Goal: Task Accomplishment & Management: Use online tool/utility

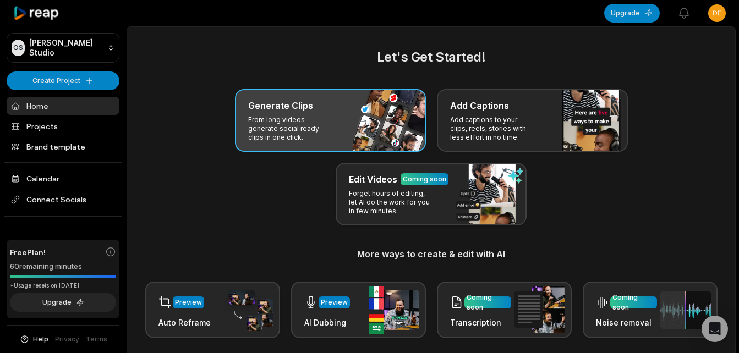
click at [300, 125] on p "From long videos generate social ready clips in one click." at bounding box center [290, 129] width 85 height 26
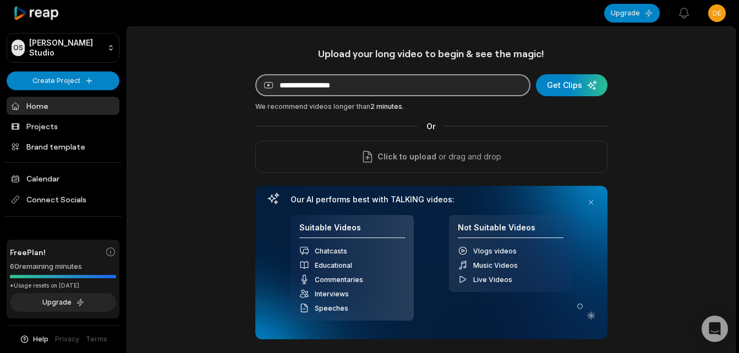
click at [340, 85] on input at bounding box center [392, 85] width 275 height 22
paste input "**********"
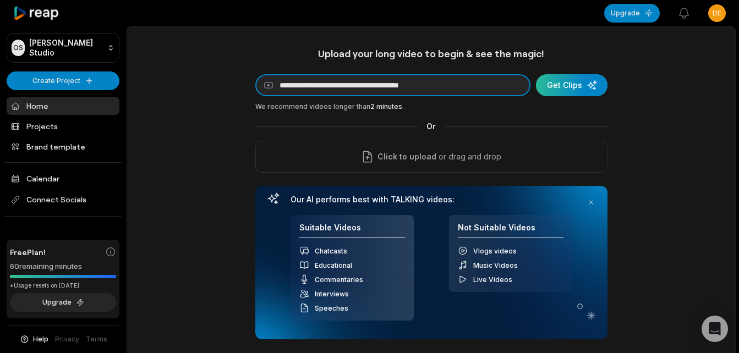
type input "**********"
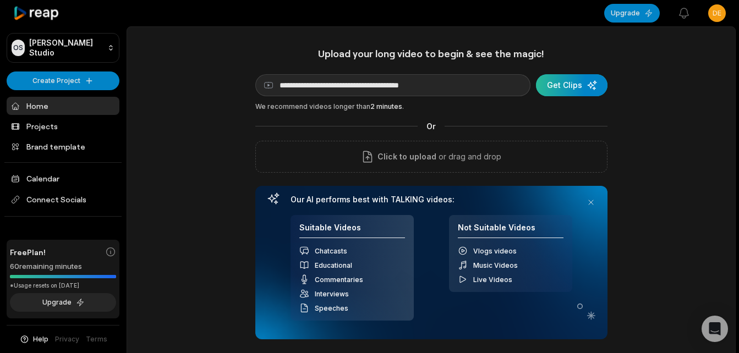
click at [569, 79] on div "submit" at bounding box center [572, 85] width 72 height 22
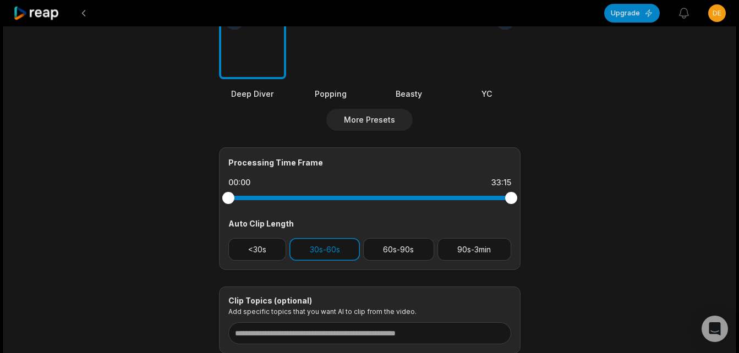
scroll to position [440, 0]
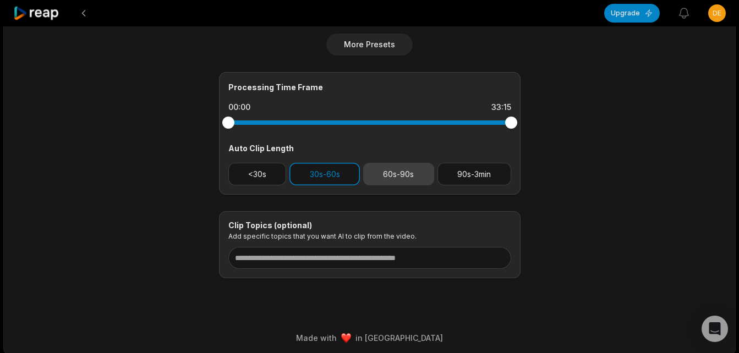
click at [388, 174] on button "60s-90s" at bounding box center [398, 174] width 71 height 23
click at [479, 173] on button "90s-3min" at bounding box center [474, 174] width 74 height 23
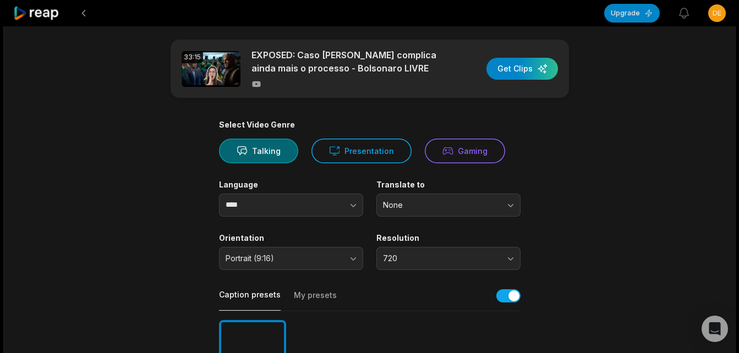
scroll to position [4, 0]
click at [521, 73] on div "button" at bounding box center [522, 69] width 72 height 22
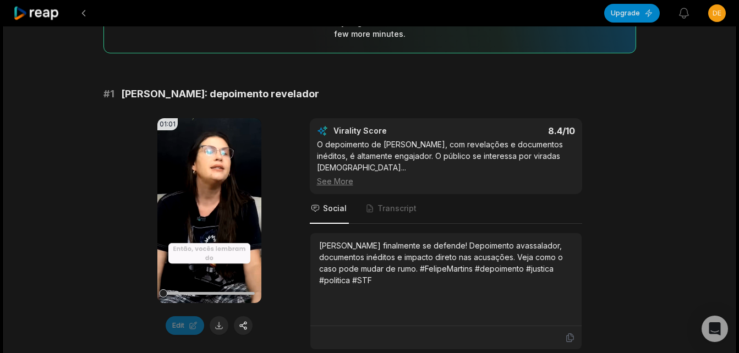
scroll to position [220, 0]
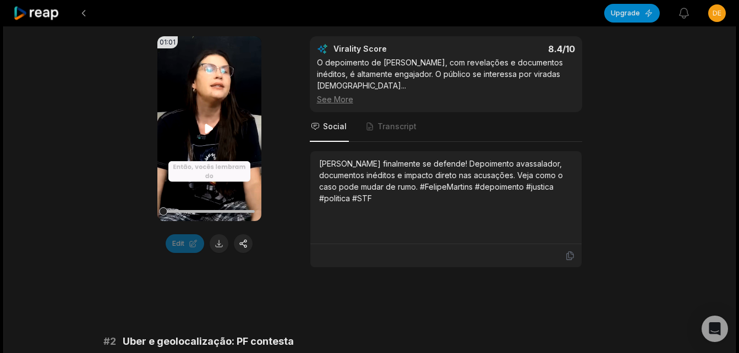
click at [205, 129] on icon at bounding box center [208, 128] width 13 height 13
click at [218, 244] on button at bounding box center [219, 243] width 19 height 19
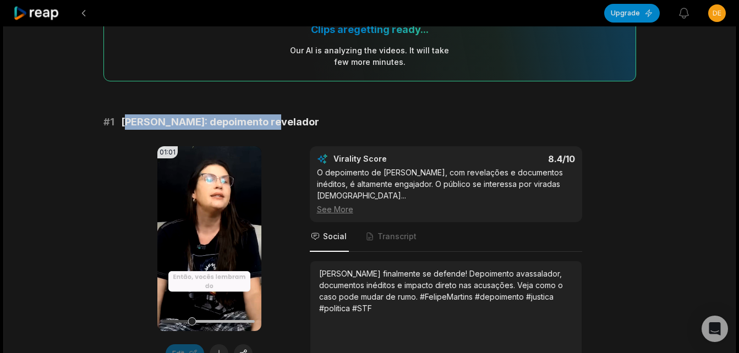
drag, startPoint x: 124, startPoint y: 120, endPoint x: 260, endPoint y: 119, distance: 135.9
click at [260, 119] on span "[PERSON_NAME]: depoimento revelador" at bounding box center [220, 121] width 198 height 15
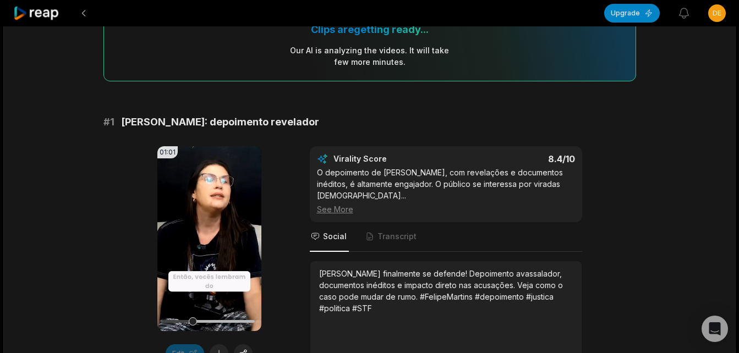
drag, startPoint x: 260, startPoint y: 119, endPoint x: 154, endPoint y: 131, distance: 106.2
click at [157, 131] on div "# 1 [PERSON_NAME]: depoimento revelador 01:01 Your browser does not support mp4…" at bounding box center [369, 245] width 532 height 263
drag, startPoint x: 123, startPoint y: 124, endPoint x: 307, endPoint y: 120, distance: 184.3
click at [307, 120] on div "# 1 [PERSON_NAME]: depoimento revelador" at bounding box center [369, 121] width 532 height 15
copy span "[PERSON_NAME]: depoimento revelador"
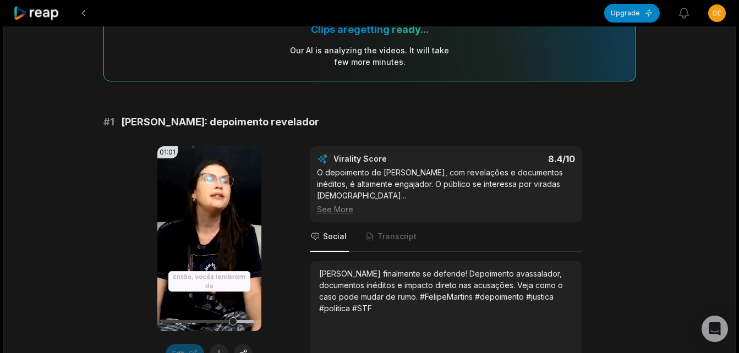
drag, startPoint x: 320, startPoint y: 273, endPoint x: 377, endPoint y: 305, distance: 66.0
click at [377, 305] on div "[PERSON_NAME] finalmente se defende! Depoimento avassalador, documentos inédito…" at bounding box center [446, 291] width 254 height 46
copy div "[PERSON_NAME] finalmente se defende! Depoimento avassalador, documentos inédito…"
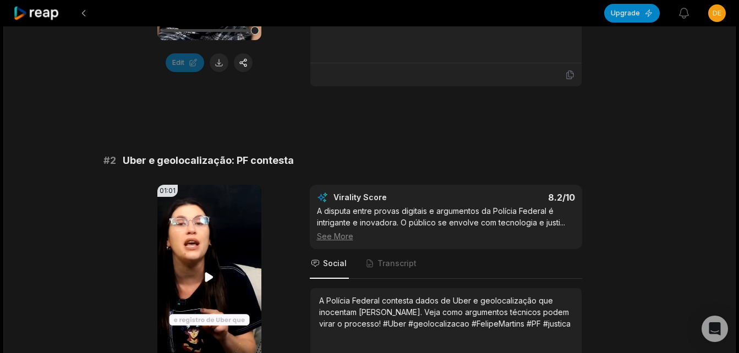
scroll to position [440, 0]
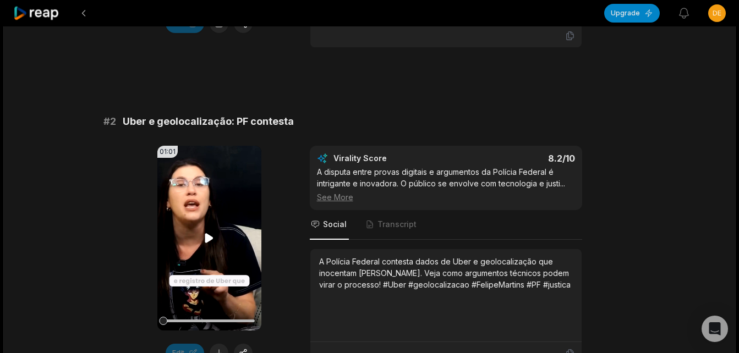
click at [214, 243] on icon at bounding box center [208, 238] width 13 height 13
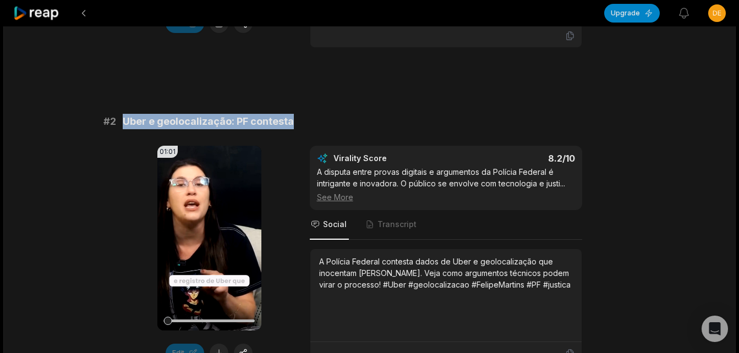
drag, startPoint x: 123, startPoint y: 123, endPoint x: 294, endPoint y: 118, distance: 171.7
click at [294, 118] on div "# 2 Uber e geolocalização: PF contesta" at bounding box center [369, 121] width 532 height 15
copy span "Uber e geolocalização: PF contesta"
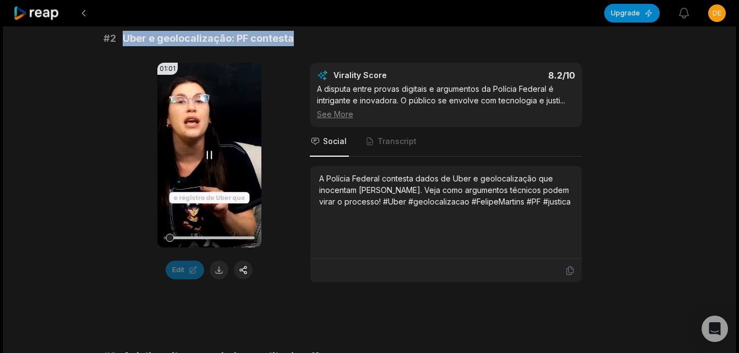
scroll to position [550, 0]
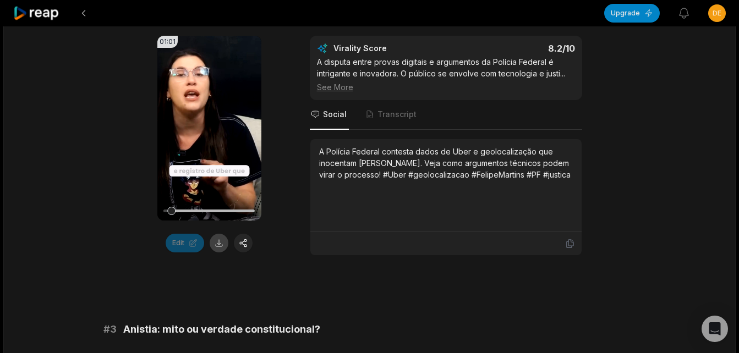
click at [223, 243] on button at bounding box center [219, 243] width 19 height 19
drag, startPoint x: 319, startPoint y: 153, endPoint x: 590, endPoint y: 197, distance: 274.8
click at [590, 197] on div "01:01 Your browser does not support mp4 format. Edit Virality Score 8.2 /10 A d…" at bounding box center [369, 146] width 532 height 220
copy div "A Polícia Federal contesta dados de Uber e geolocalização que inocentam [PERSON…"
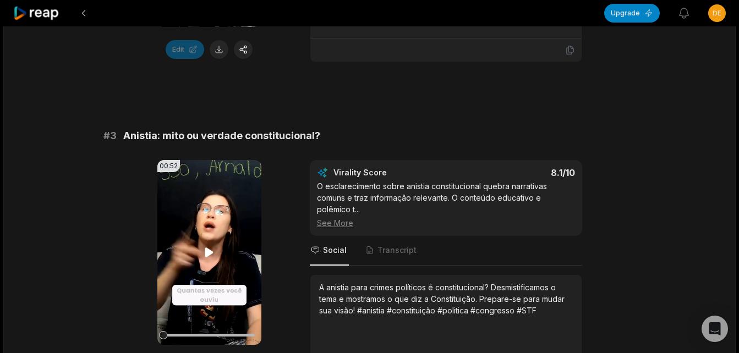
scroll to position [770, 0]
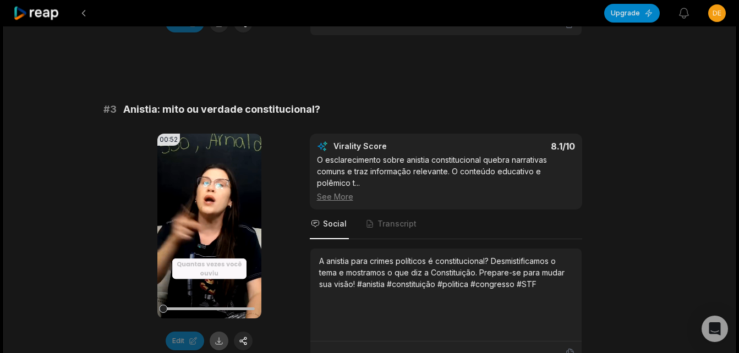
click at [215, 342] on button at bounding box center [219, 341] width 19 height 19
click at [212, 230] on icon at bounding box center [208, 225] width 13 height 13
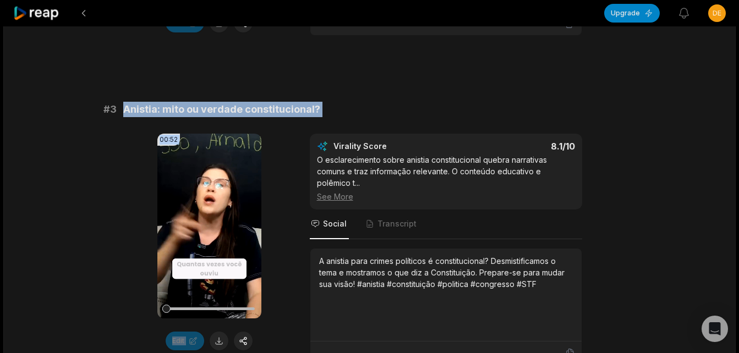
drag, startPoint x: 124, startPoint y: 108, endPoint x: 327, endPoint y: 119, distance: 203.3
click at [327, 119] on div "# 3 Anistia: mito ou verdade constitucional? 00:52 Your browser does not suppor…" at bounding box center [369, 233] width 532 height 263
copy div "Anistia: mito ou verdade constitucional? 00:52 Your browser does not support mp…"
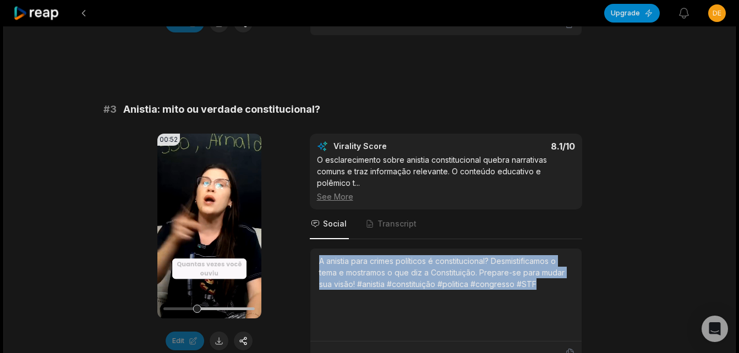
drag, startPoint x: 316, startPoint y: 260, endPoint x: 543, endPoint y: 293, distance: 230.1
click at [543, 293] on div "A anistia para crimes políticos é constitucional? Desmistificamos o tema e most…" at bounding box center [445, 295] width 271 height 93
copy div "A anistia para crimes políticos é constitucional? Desmistificamos o tema e most…"
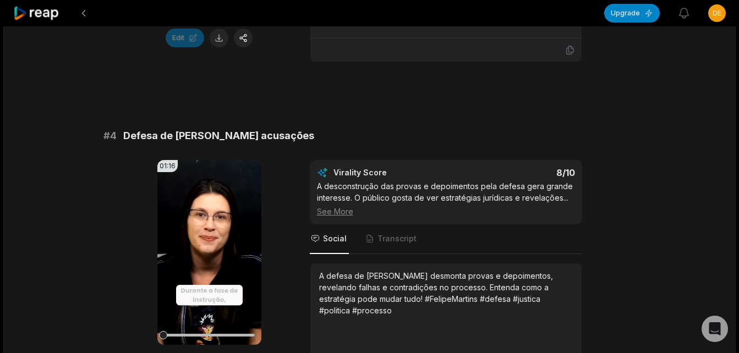
scroll to position [1100, 0]
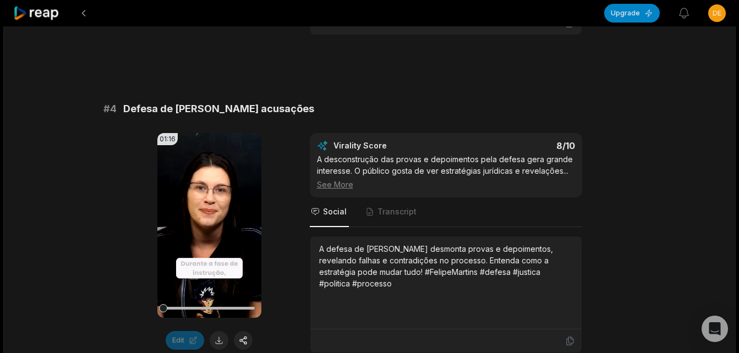
drag, startPoint x: 123, startPoint y: 107, endPoint x: 311, endPoint y: 102, distance: 188.2
click at [311, 102] on div "# 4 Defesa de [PERSON_NAME] acusações" at bounding box center [369, 108] width 532 height 15
copy span "Defesa de [PERSON_NAME] acusações"
click at [219, 345] on button at bounding box center [219, 340] width 19 height 19
drag, startPoint x: 318, startPoint y: 247, endPoint x: 403, endPoint y: 282, distance: 91.5
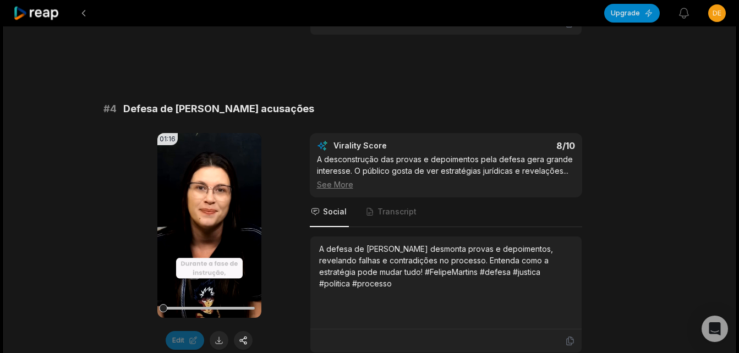
click at [403, 282] on div "A defesa de [PERSON_NAME] desmonta provas e depoimentos, revelando falhas e con…" at bounding box center [446, 266] width 254 height 46
copy div "A defesa de [PERSON_NAME] desmonta provas e depoimentos, revelando falhas e con…"
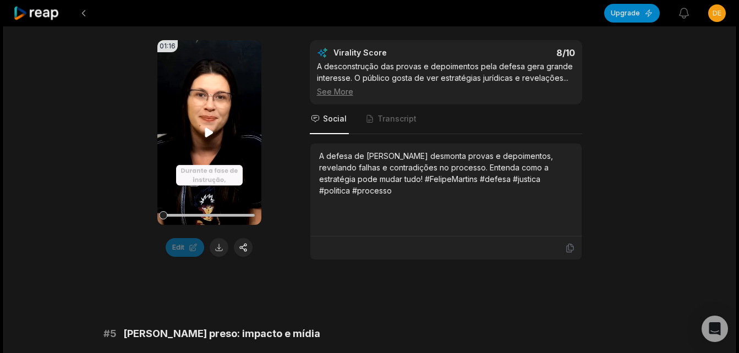
scroll to position [1320, 0]
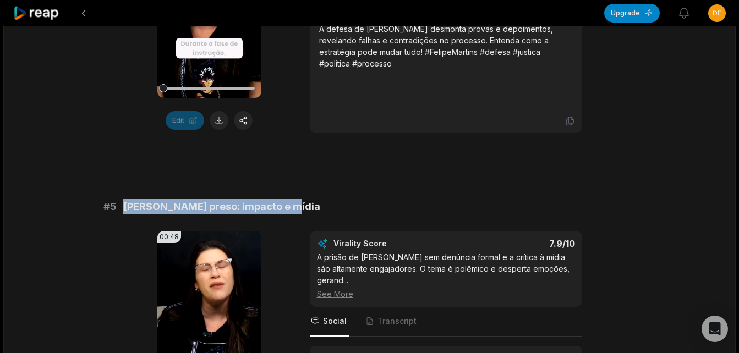
drag, startPoint x: 123, startPoint y: 208, endPoint x: 289, endPoint y: 199, distance: 166.4
copy span "[PERSON_NAME] preso: impacto e mídia"
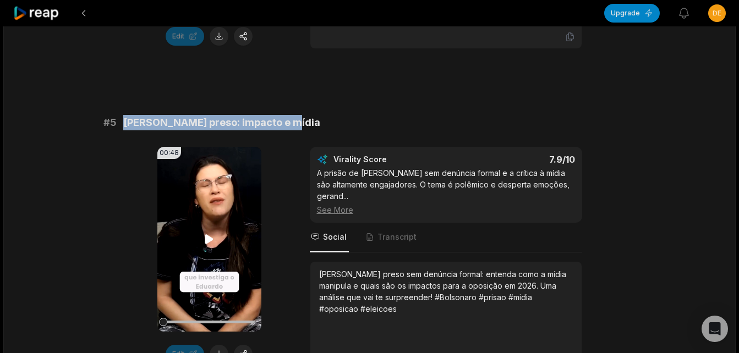
scroll to position [1430, 0]
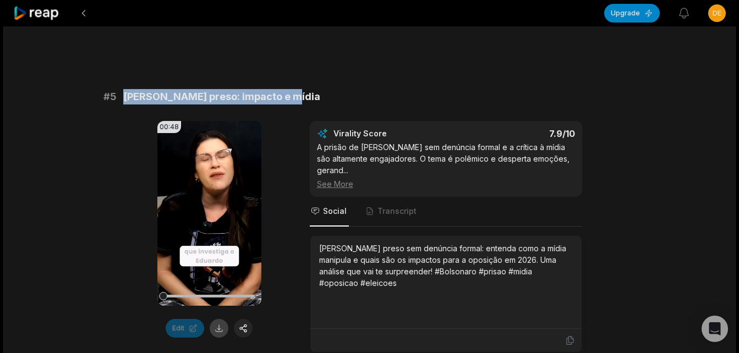
click at [217, 323] on button at bounding box center [219, 328] width 19 height 19
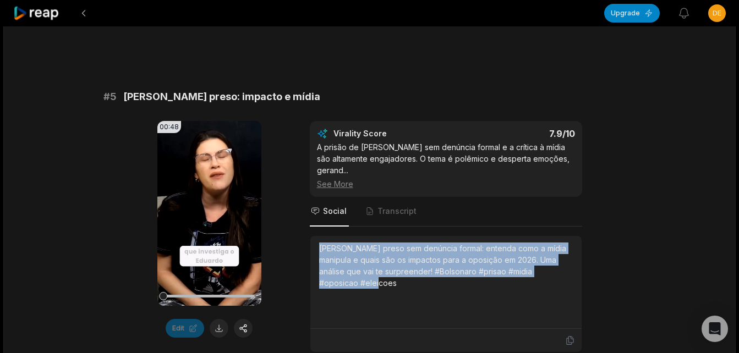
drag, startPoint x: 318, startPoint y: 250, endPoint x: 364, endPoint y: 289, distance: 60.5
click at [364, 289] on div "[PERSON_NAME] preso sem denúncia formal: entenda como a mídia manipula e quais …" at bounding box center [445, 282] width 271 height 93
copy div "[PERSON_NAME] preso sem denúncia formal: entenda como a mídia manipula e quais …"
